Goal: Check status: Check status

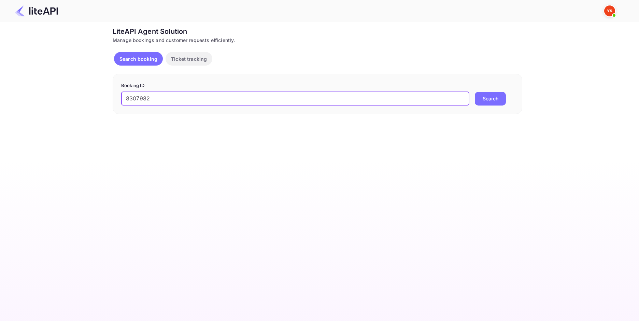
type input "8307982"
click at [502, 101] on button "Search" at bounding box center [490, 99] width 31 height 14
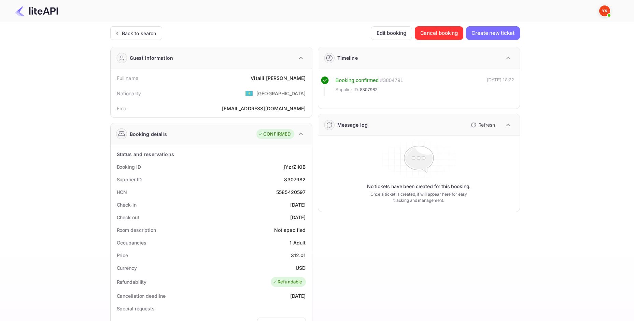
click at [291, 78] on div "[PERSON_NAME]" at bounding box center [278, 77] width 55 height 7
copy div "[PERSON_NAME]"
click at [299, 256] on div "312.01" at bounding box center [298, 255] width 15 height 7
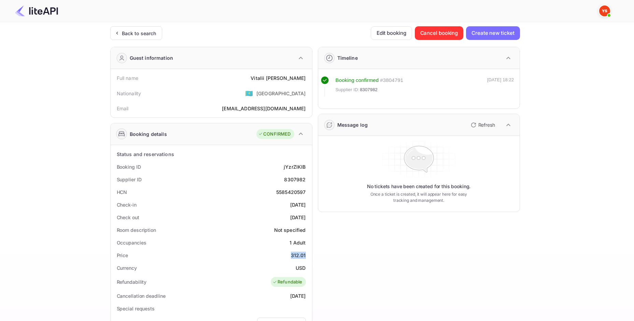
click at [299, 256] on div "312.01" at bounding box center [298, 255] width 15 height 7
copy div "312.01"
click at [298, 271] on div "Currency USD" at bounding box center [211, 268] width 196 height 13
copy div "USD"
